Goal: Navigation & Orientation: Understand site structure

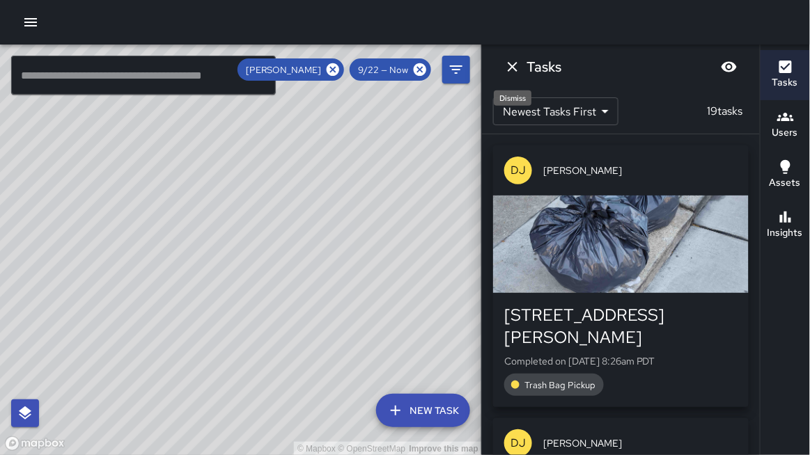
click at [514, 66] on icon "Dismiss" at bounding box center [512, 66] width 17 height 17
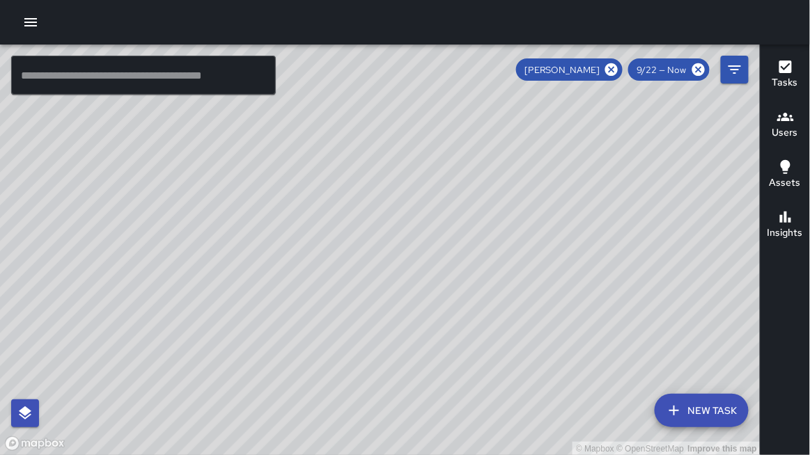
click at [505, 240] on div "© Mapbox © OpenStreetMap Improve this map" at bounding box center [380, 251] width 760 height 412
click at [511, 236] on div "© Mapbox © OpenStreetMap Improve this map" at bounding box center [380, 251] width 760 height 412
click at [614, 72] on icon at bounding box center [611, 69] width 13 height 13
drag, startPoint x: 337, startPoint y: 217, endPoint x: 347, endPoint y: 267, distance: 51.2
click at [347, 267] on div "© Mapbox © OpenStreetMap Improve this map" at bounding box center [380, 251] width 760 height 412
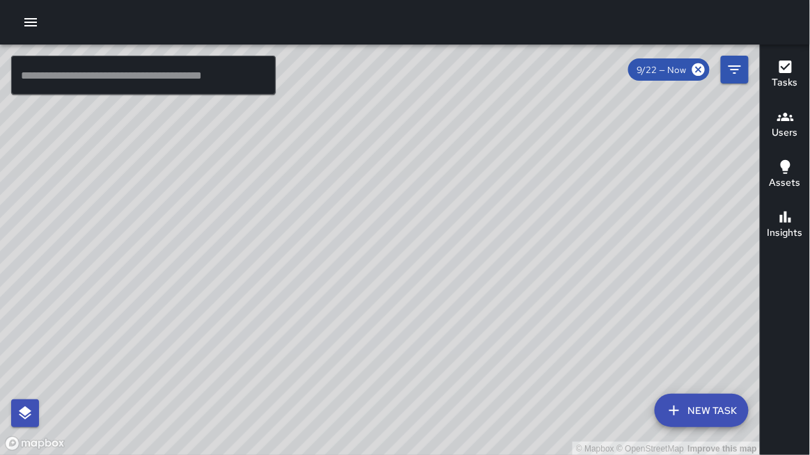
drag, startPoint x: 157, startPoint y: 123, endPoint x: 195, endPoint y: 132, distance: 39.2
click at [195, 132] on div "© Mapbox © OpenStreetMap Improve this map" at bounding box center [380, 251] width 760 height 412
